Goal: Information Seeking & Learning: Learn about a topic

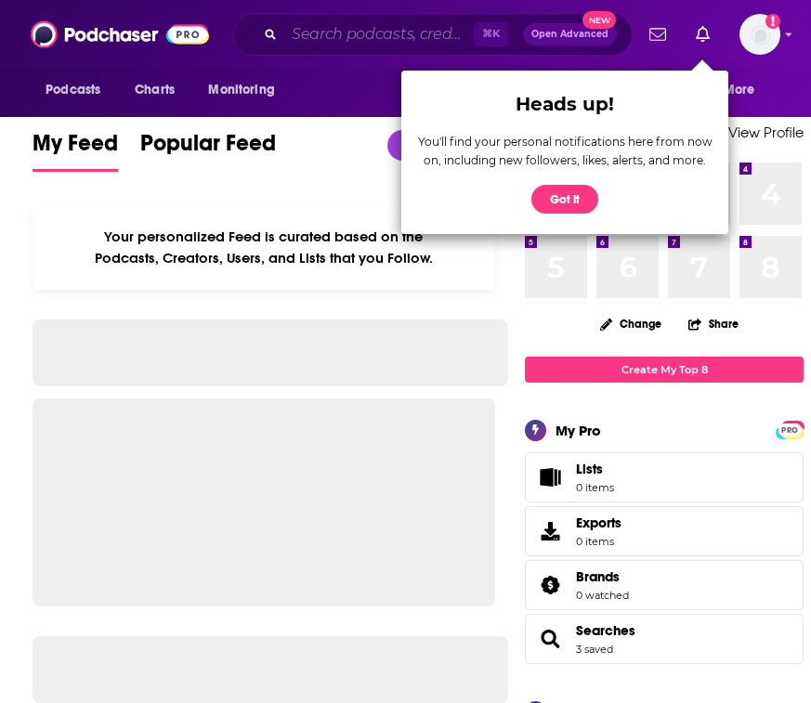
click at [390, 35] on input "Search podcasts, credits, & more..." at bounding box center [378, 34] width 189 height 30
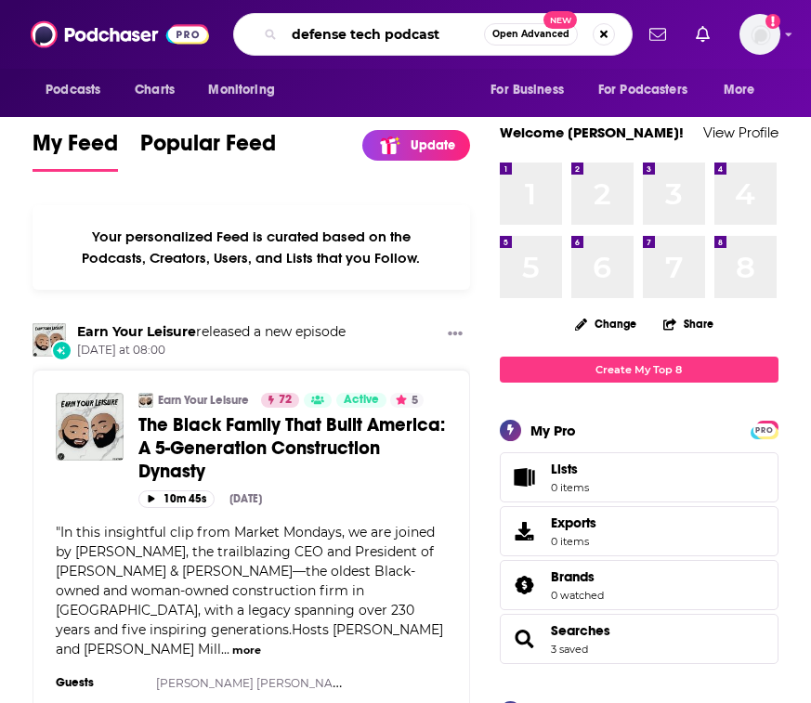
type input "defense tech podcast"
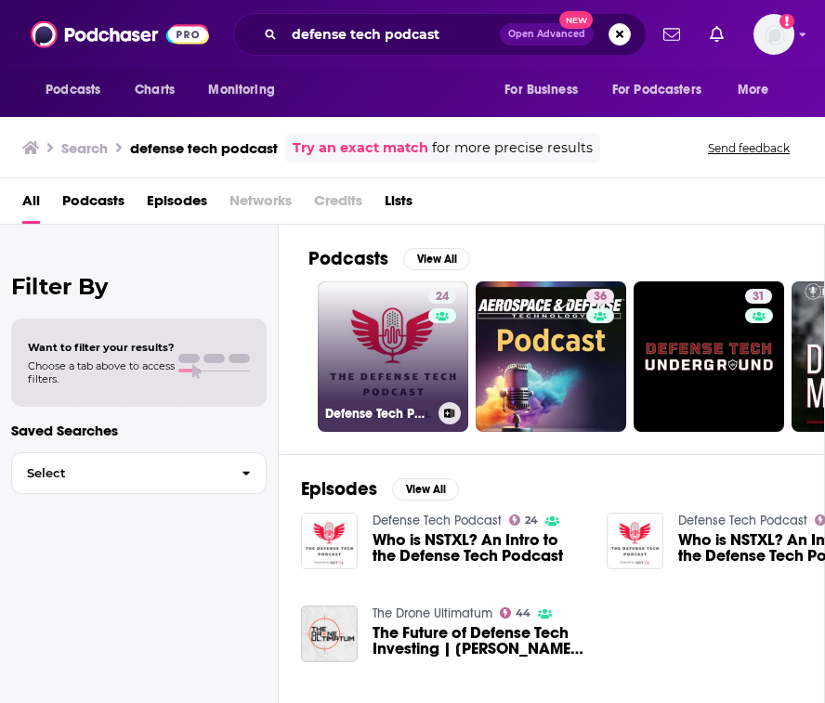
click at [368, 344] on link "24 Defense Tech Podcast" at bounding box center [393, 356] width 150 height 150
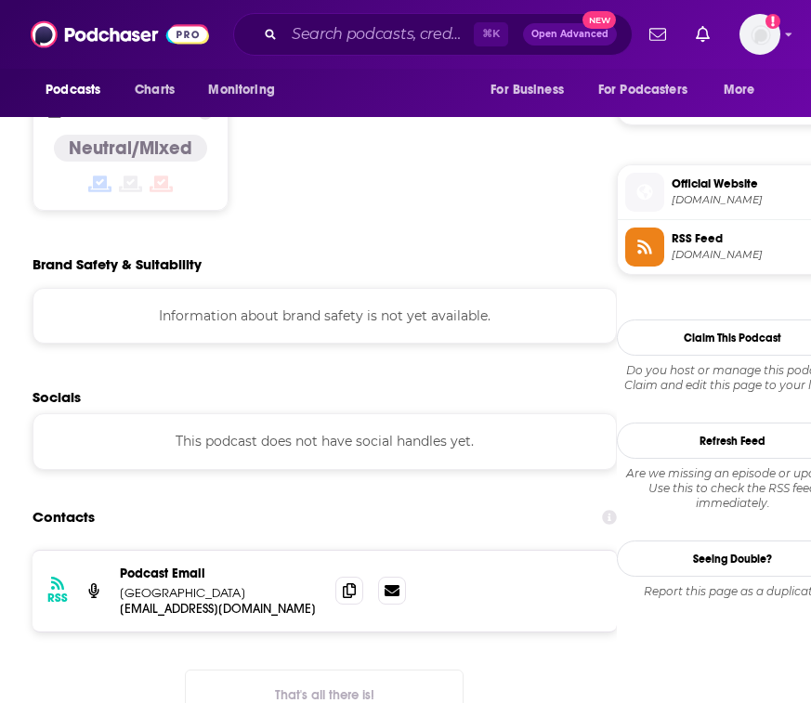
scroll to position [1255, 0]
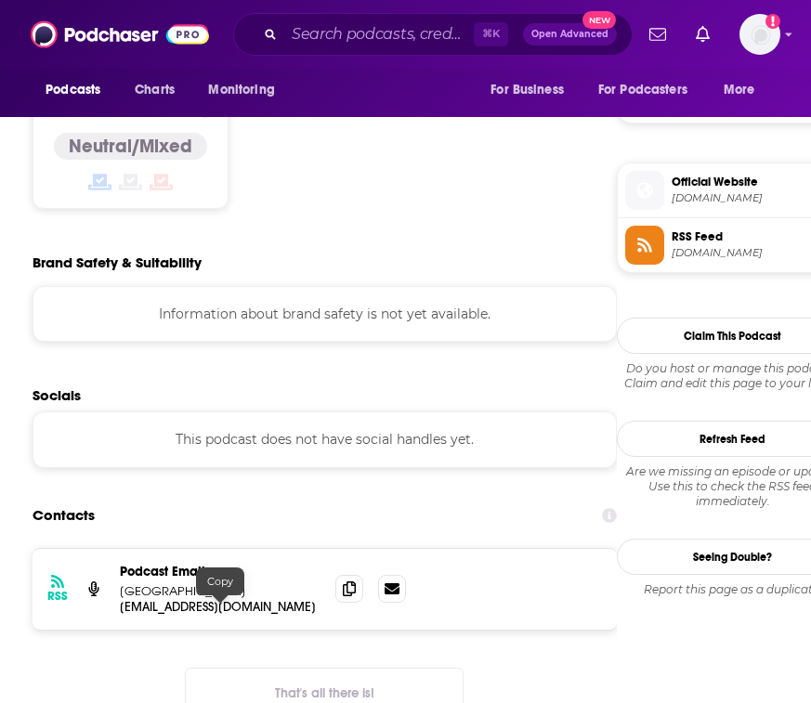
click at [213, 583] on div "Podcast Email [GEOGRAPHIC_DATA]" at bounding box center [220, 581] width 201 height 35
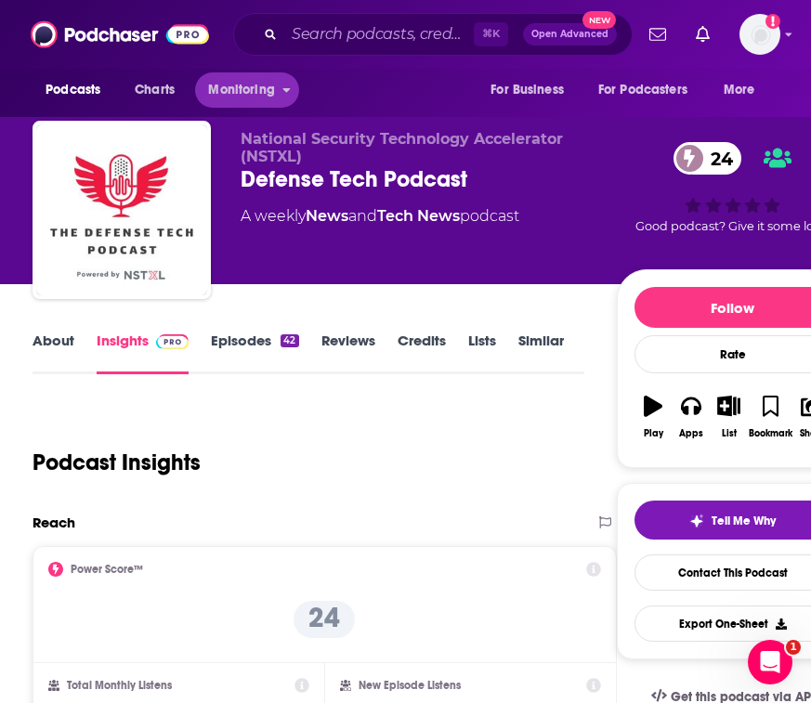
scroll to position [0, 0]
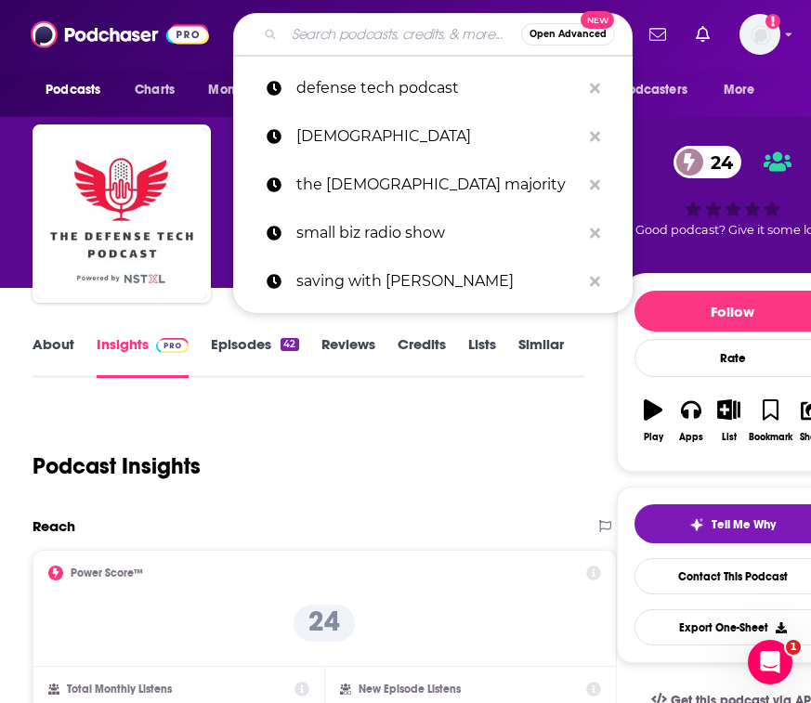
click at [347, 20] on input "Search podcasts, credits, & more..." at bounding box center [402, 34] width 237 height 30
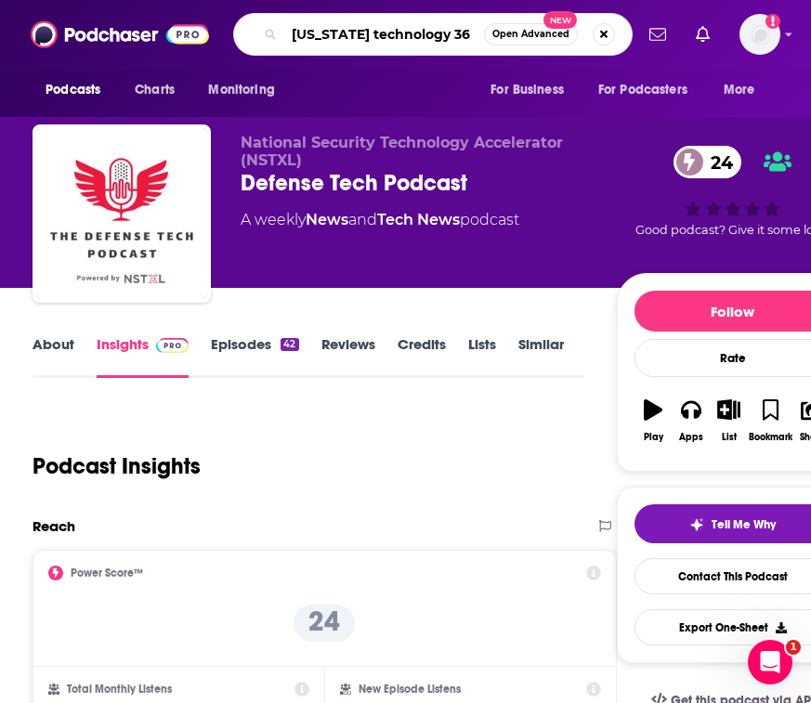
type input "[US_STATE] technology 360"
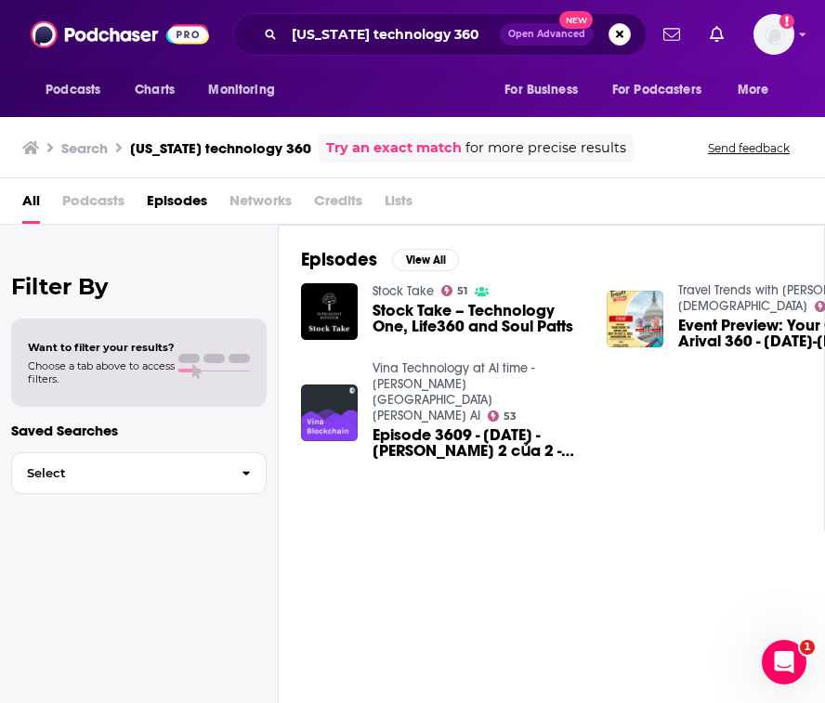
click at [400, 19] on div "[US_STATE] technology 360 Open Advanced New" at bounding box center [439, 34] width 413 height 43
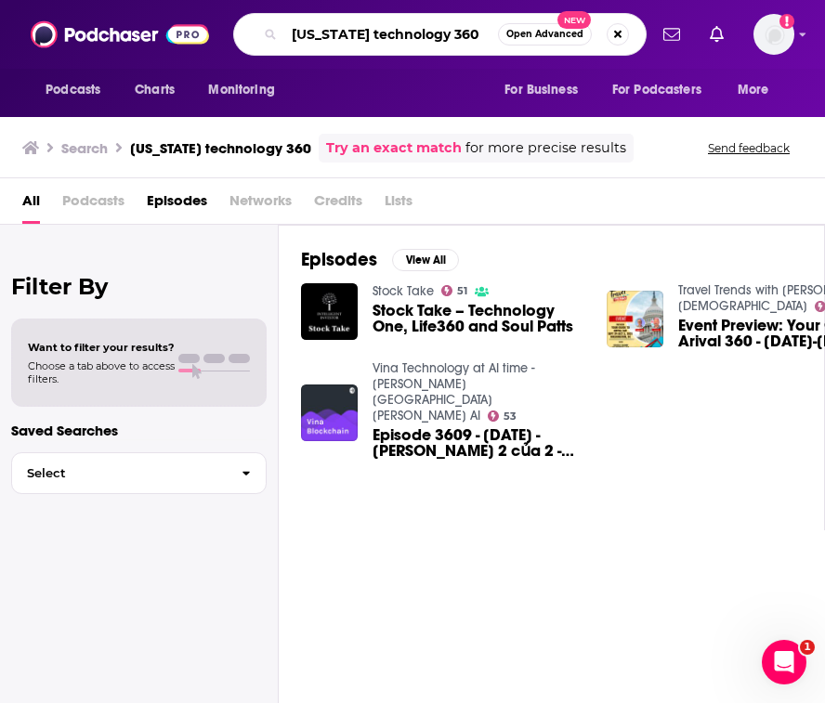
click at [399, 24] on input "[US_STATE] technology 360" at bounding box center [391, 34] width 214 height 30
type input "wt360"
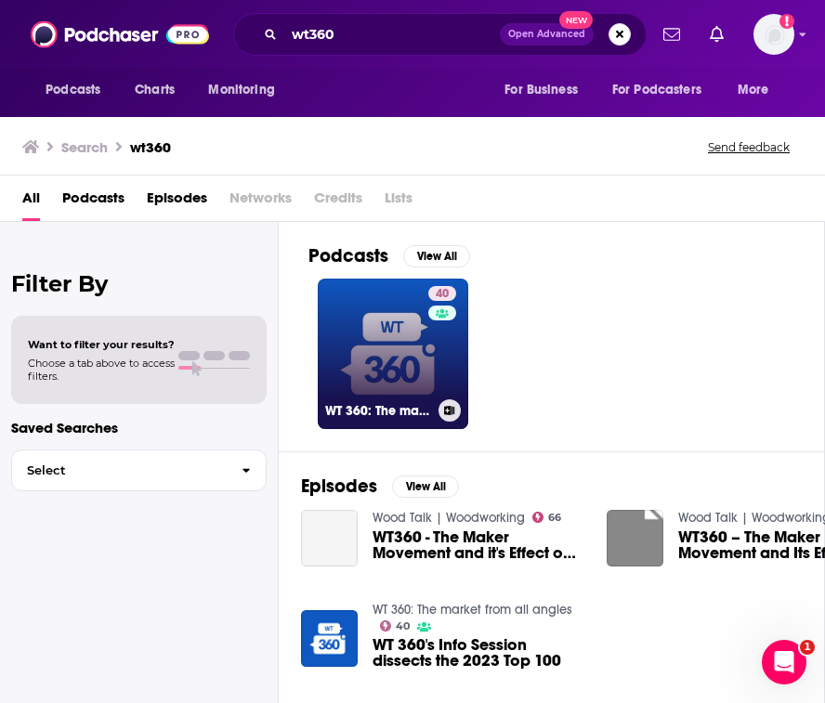
click at [383, 369] on link "40 WT 360: The market from all angles" at bounding box center [393, 354] width 150 height 150
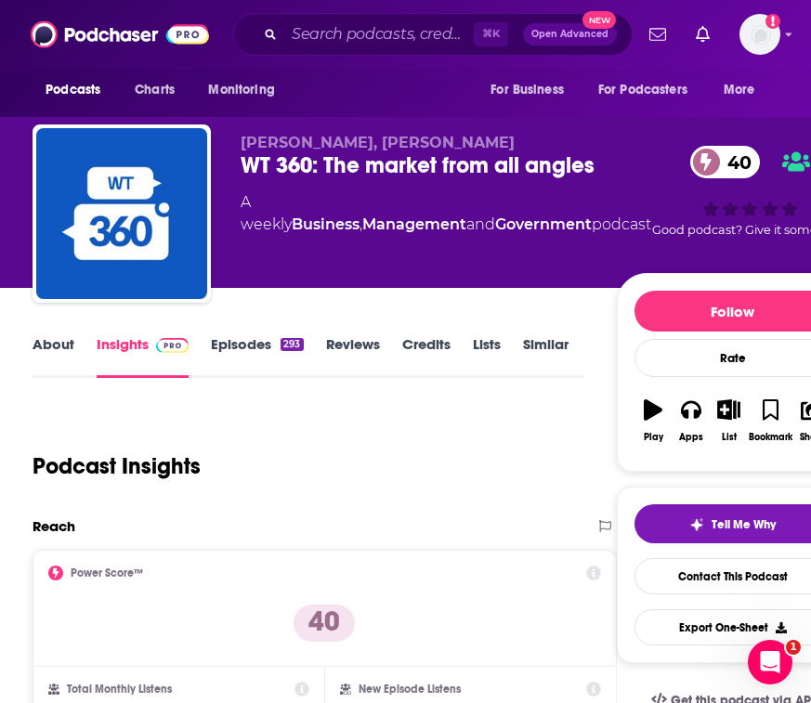
click at [223, 332] on div "About Insights Episodes 293 Reviews Credits Lists Similar" at bounding box center [307, 354] width 551 height 45
click at [229, 344] on link "Episodes 293" at bounding box center [257, 356] width 92 height 43
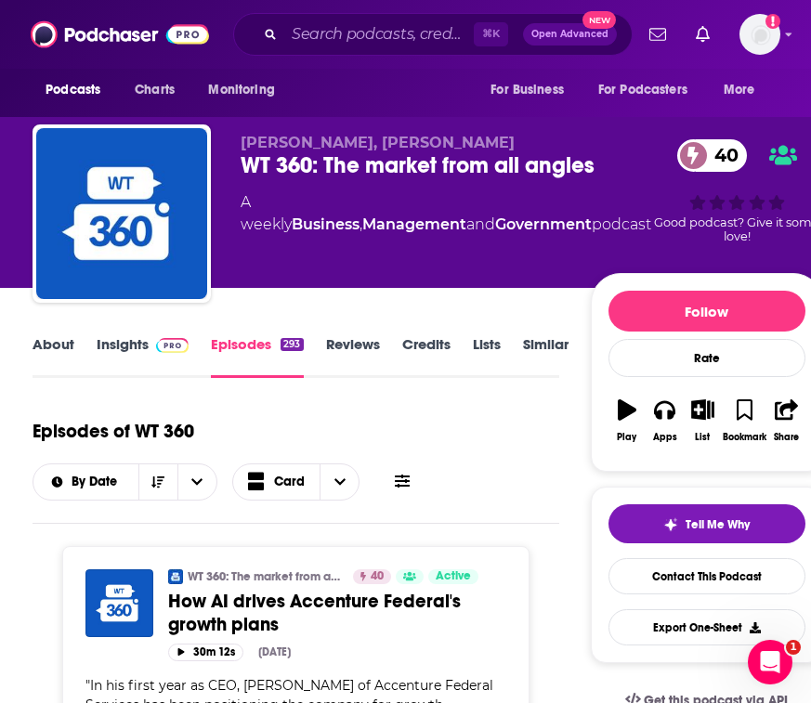
click at [97, 347] on link "Insights" at bounding box center [143, 356] width 92 height 43
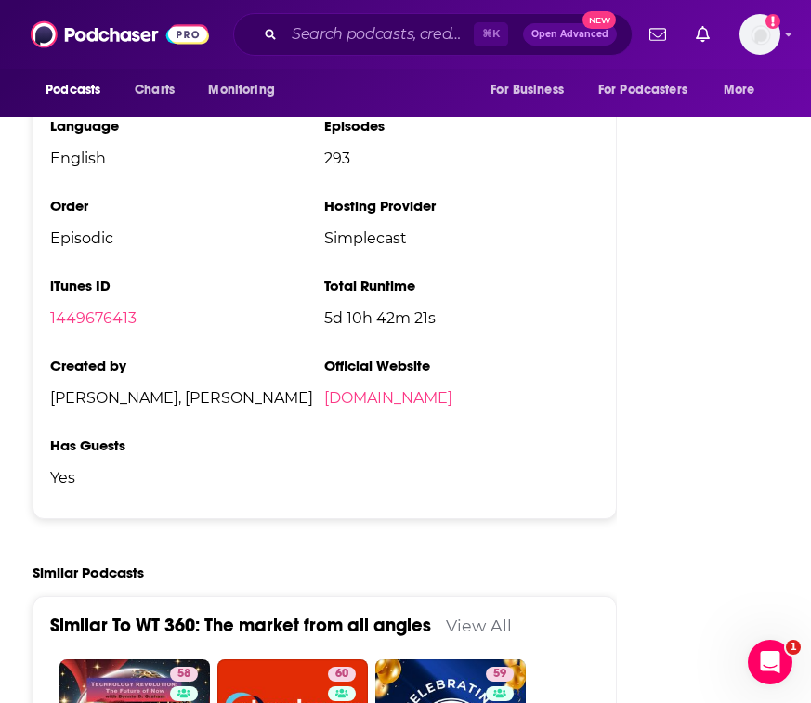
scroll to position [3072, 0]
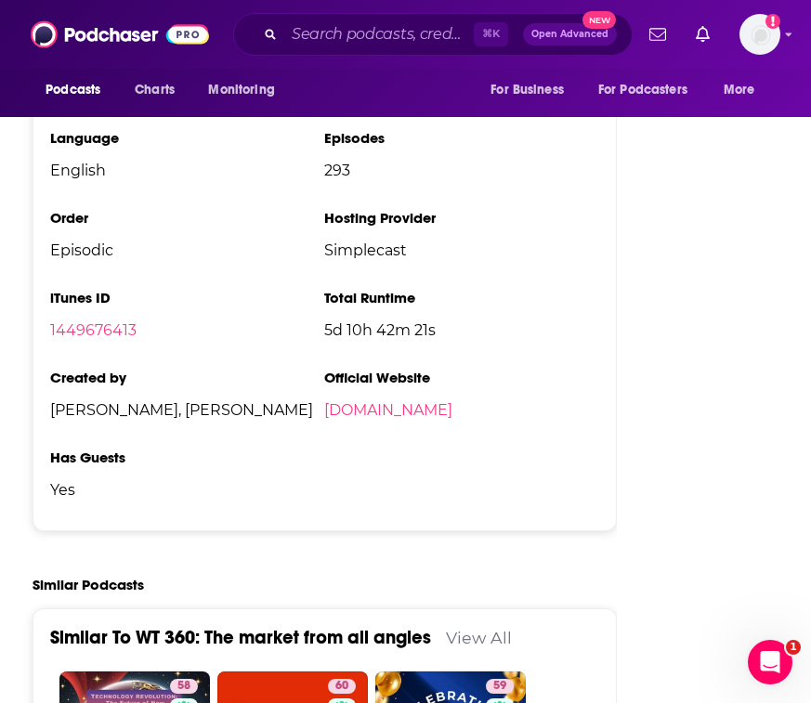
click at [220, 481] on span "Yes" at bounding box center [187, 490] width 274 height 18
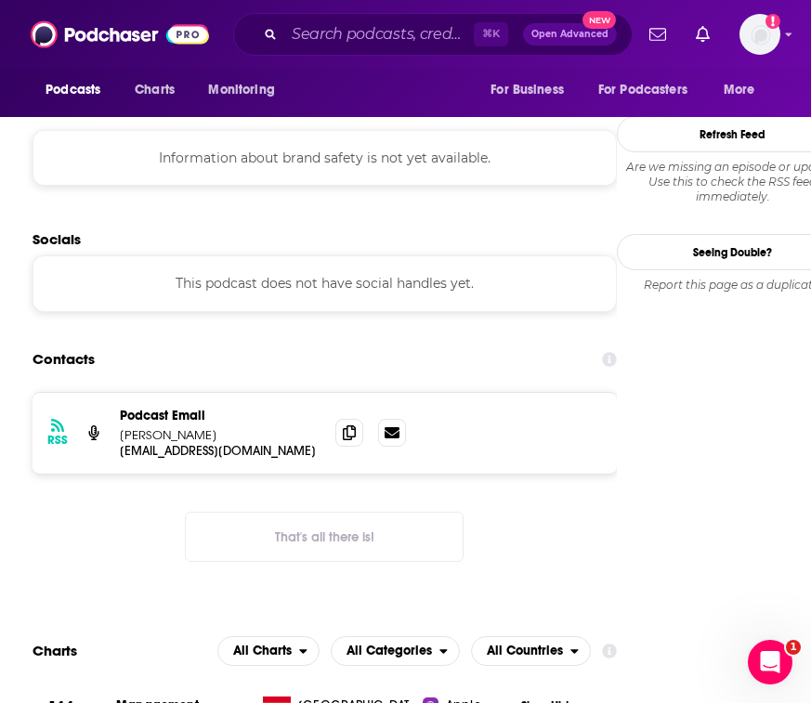
scroll to position [1681, 0]
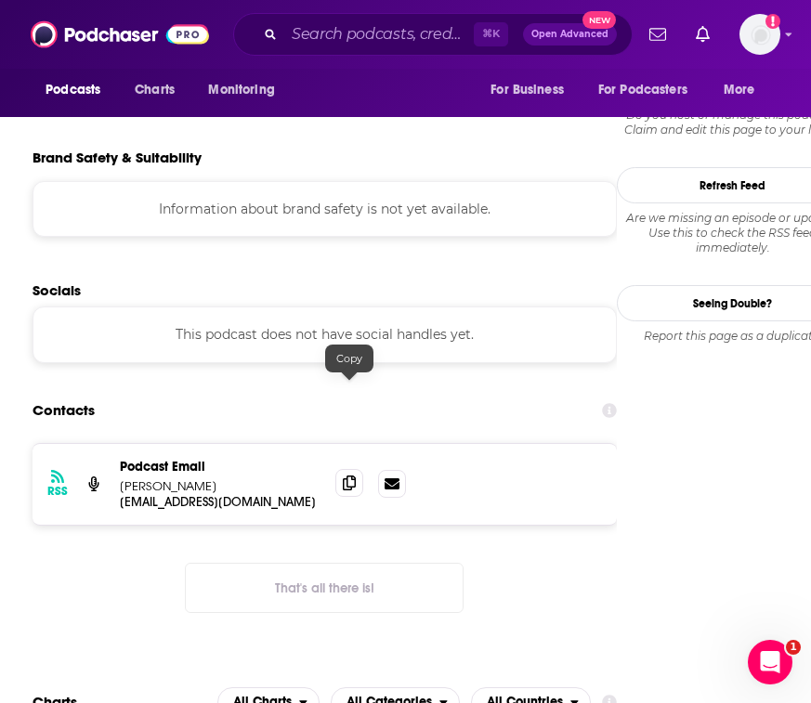
click at [347, 475] on icon at bounding box center [349, 482] width 13 height 15
click at [345, 36] on input "Search podcasts, credits, & more..." at bounding box center [378, 34] width 189 height 30
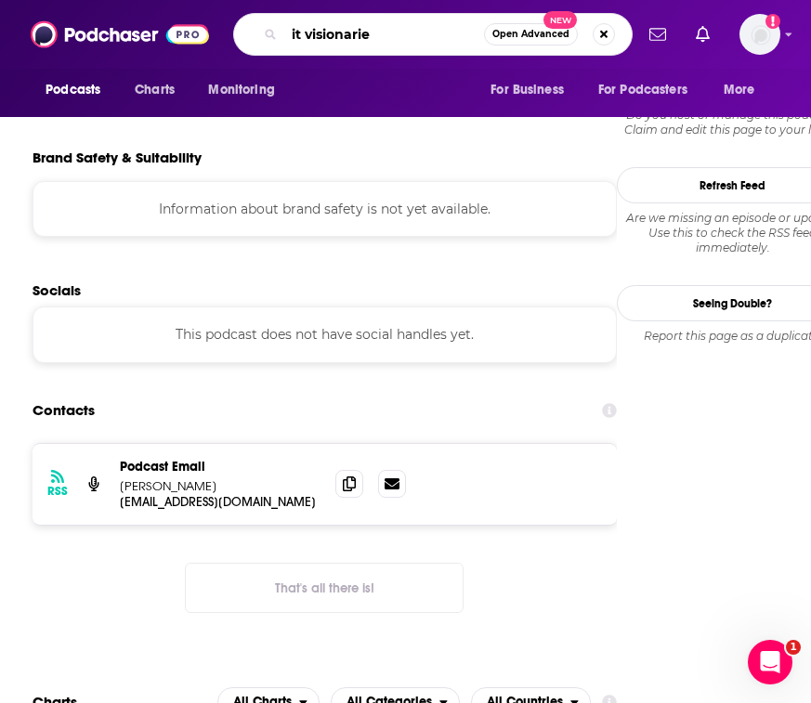
type input "it visionaries"
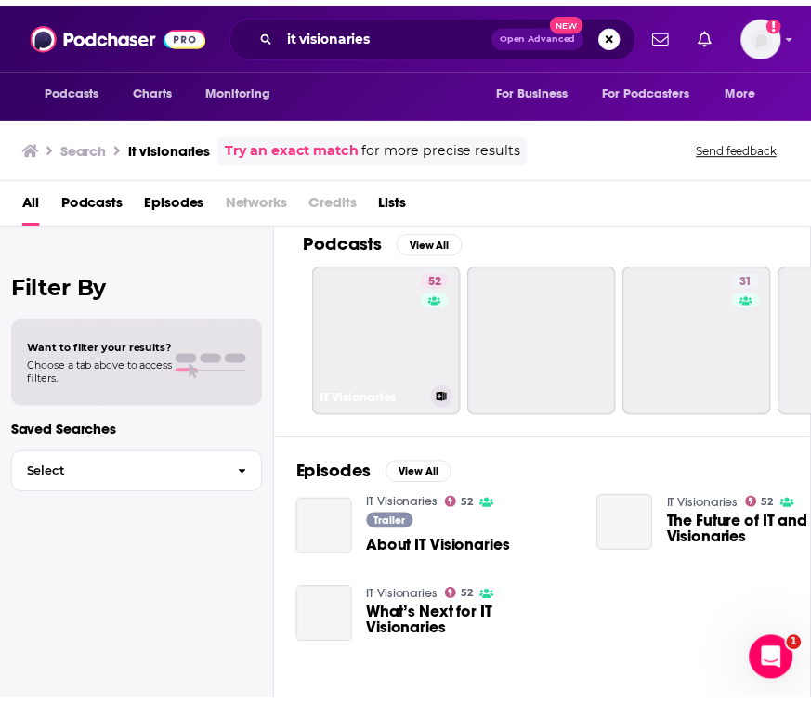
scroll to position [27, 0]
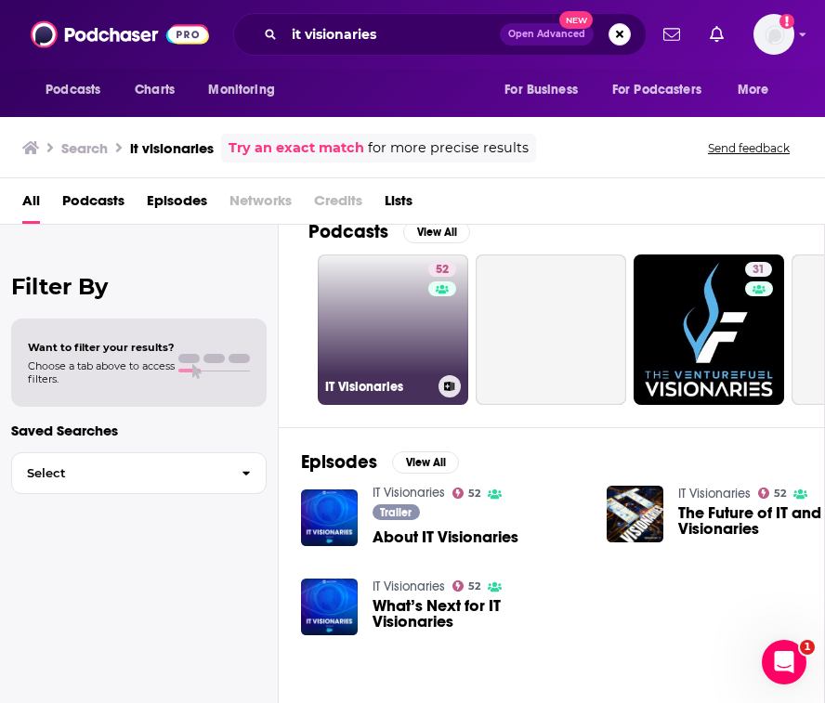
click at [340, 363] on link "52 IT Visionaries" at bounding box center [393, 329] width 150 height 150
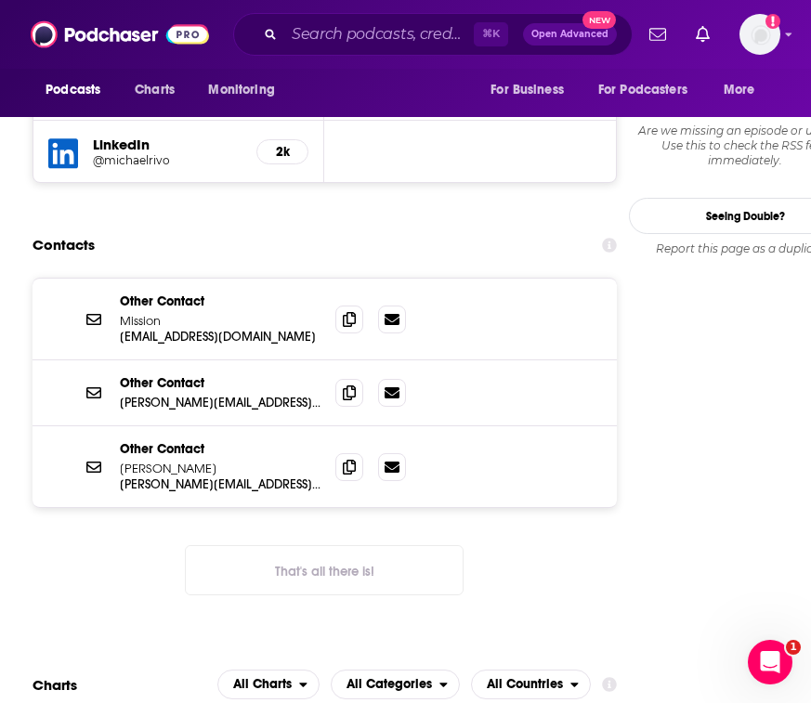
scroll to position [2080, 0]
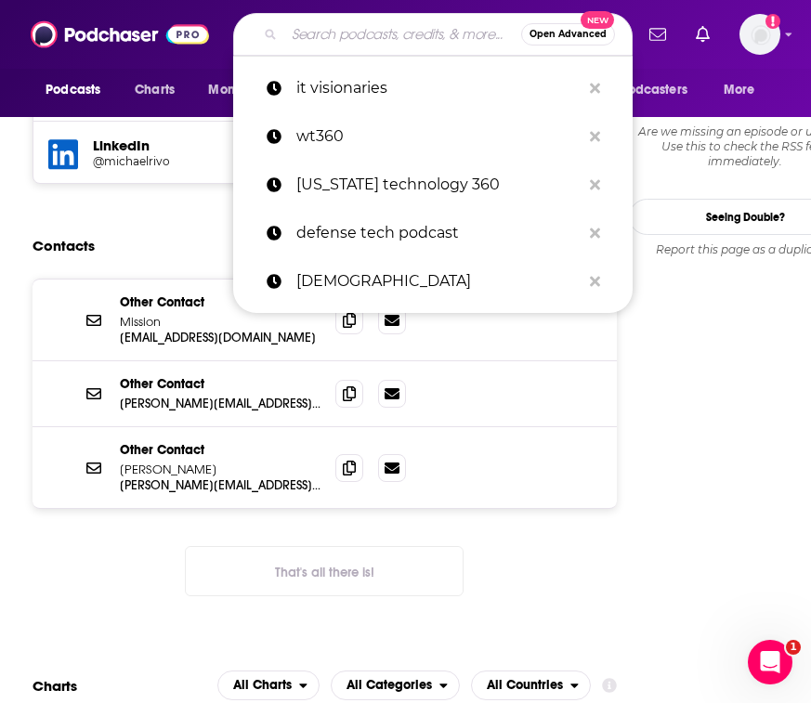
click at [392, 37] on input "Search podcasts, credits, & more..." at bounding box center [402, 34] width 237 height 30
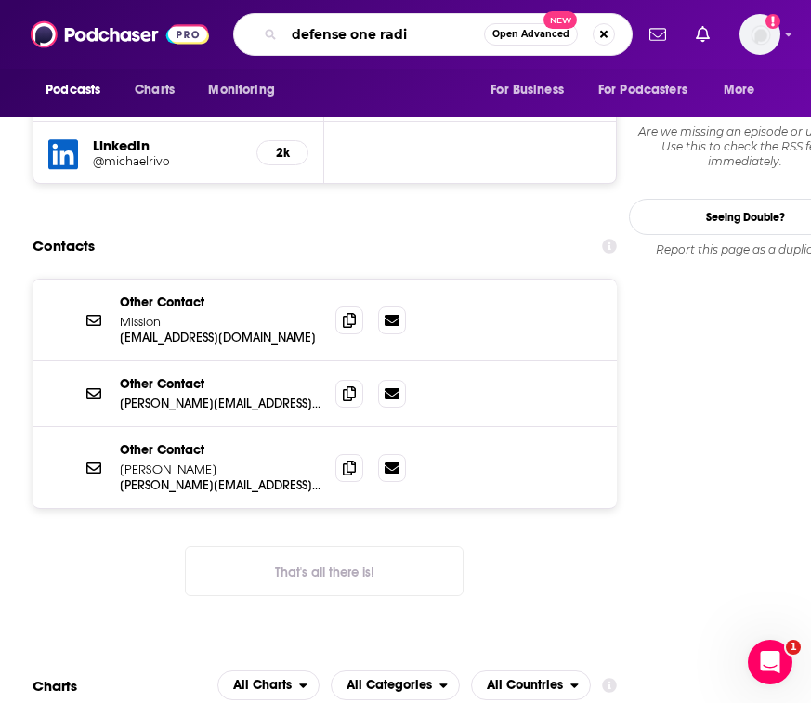
type input "defense one radio"
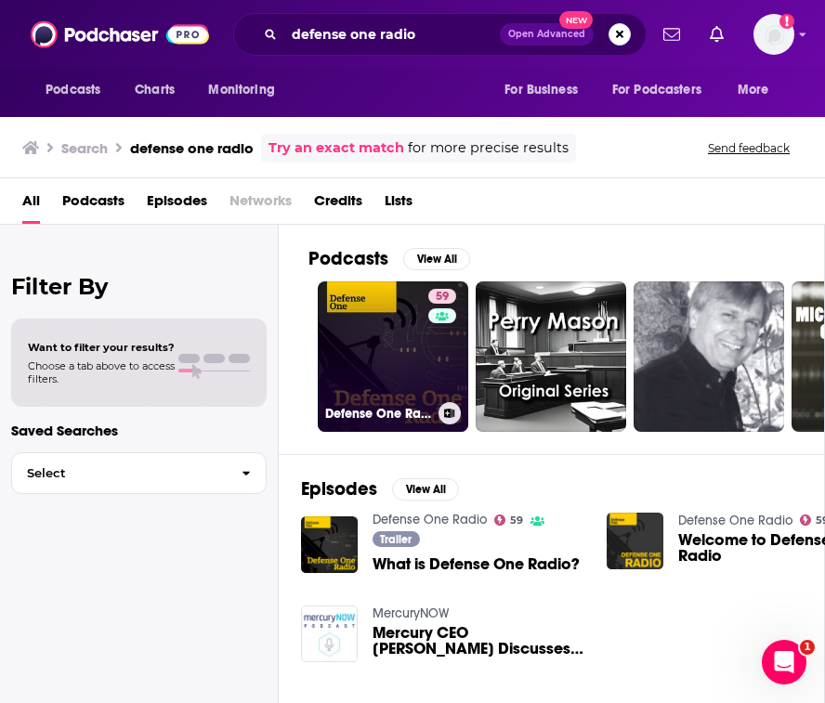
click at [385, 371] on link "59 Defense One Radio" at bounding box center [393, 356] width 150 height 150
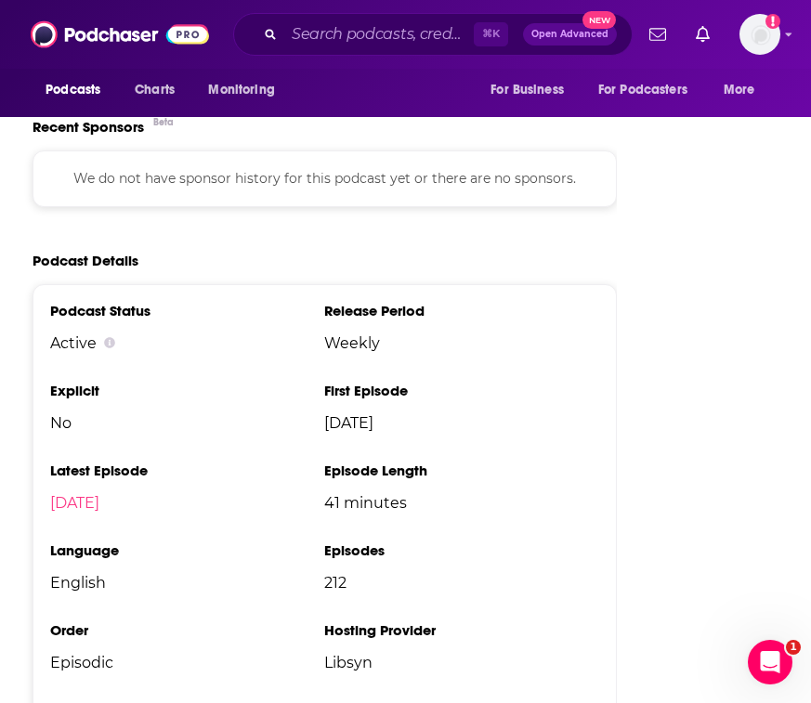
scroll to position [4090, 0]
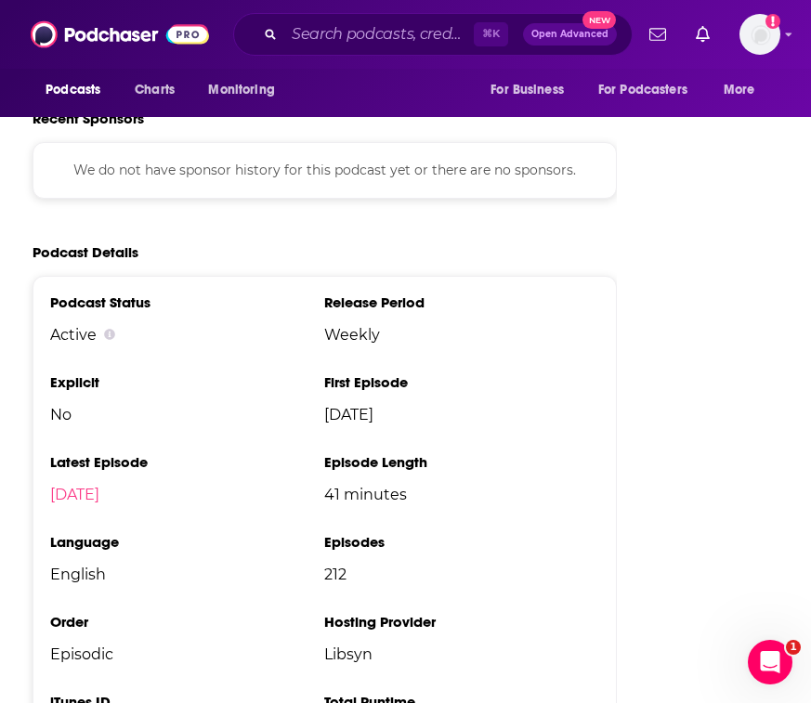
click at [369, 645] on span "Libsyn" at bounding box center [461, 654] width 274 height 18
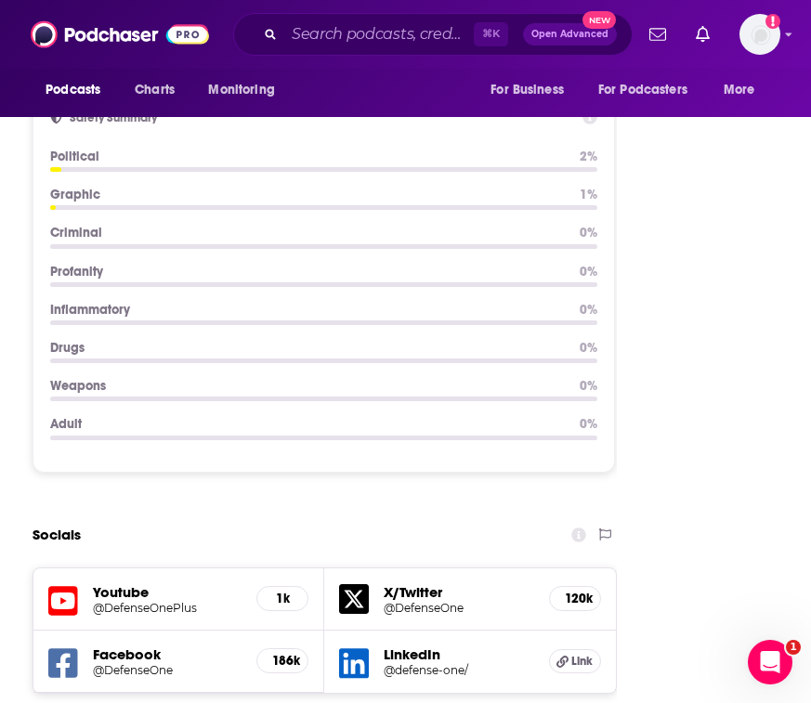
scroll to position [1492, 0]
